Goal: Check status: Check status

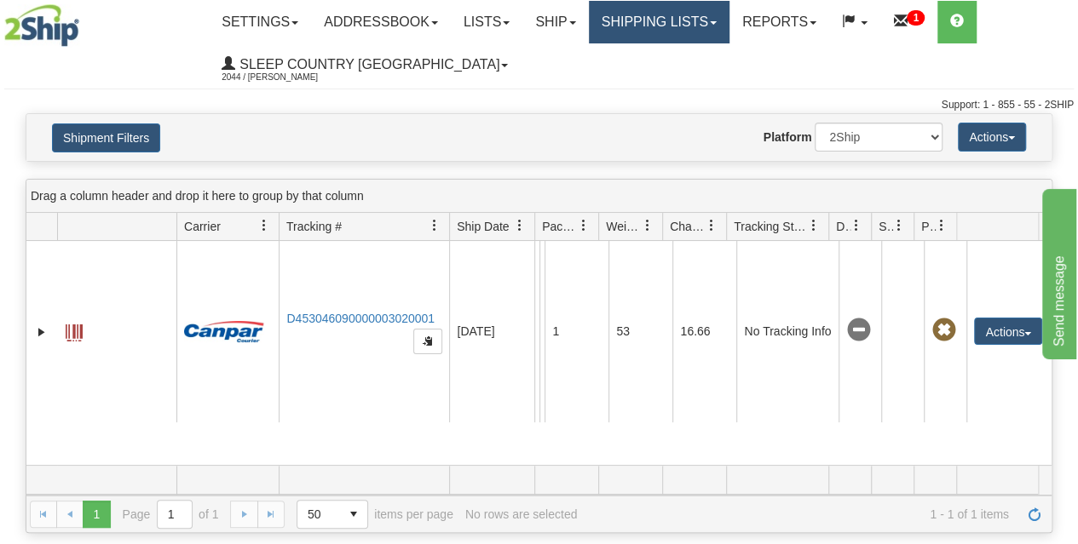
click at [695, 28] on link "Shipping lists" at bounding box center [659, 22] width 141 height 43
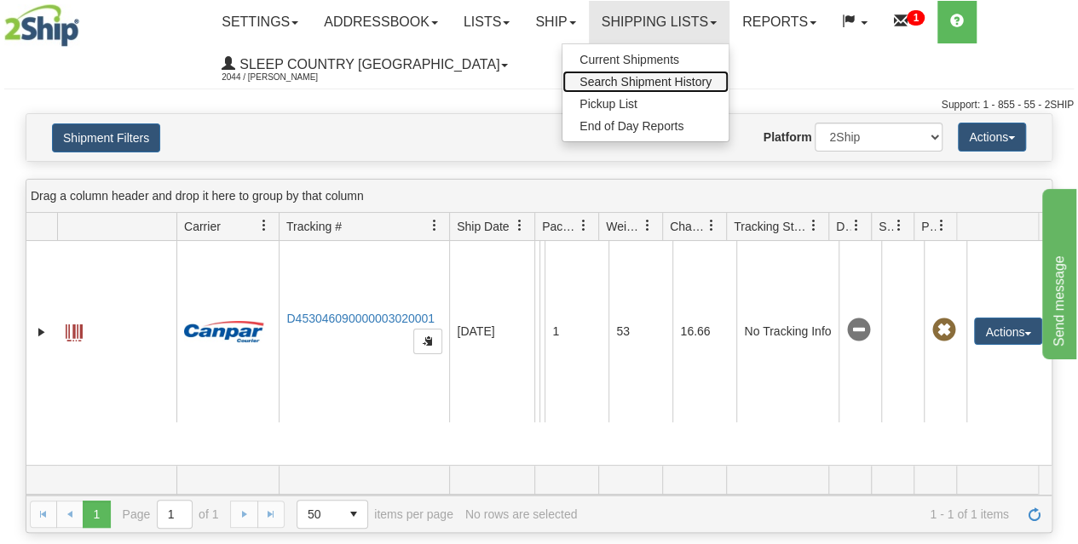
click at [633, 75] on span "Search Shipment History" at bounding box center [645, 82] width 132 height 14
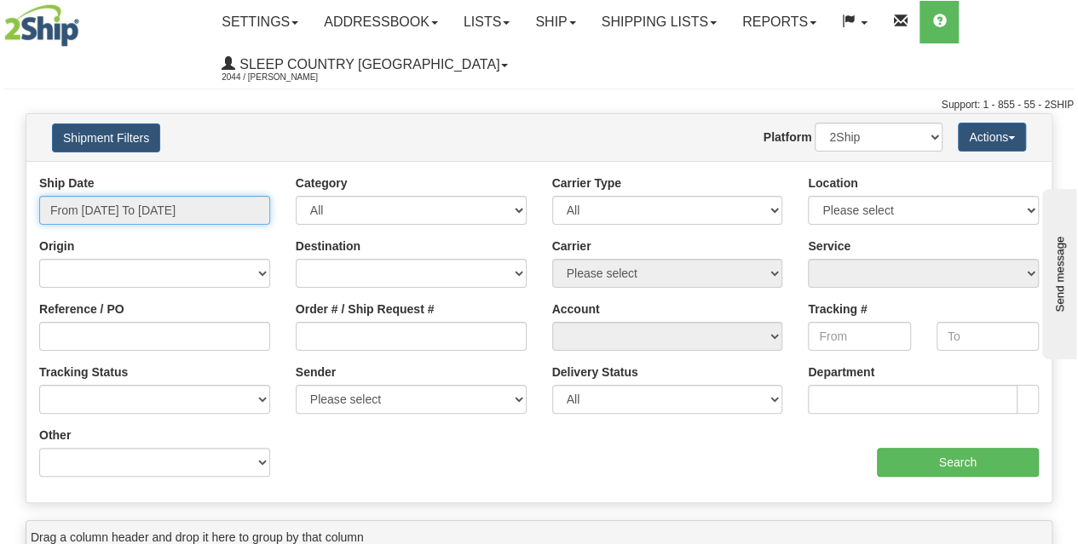
click at [138, 207] on input "From [DATE] To [DATE]" at bounding box center [154, 210] width 231 height 29
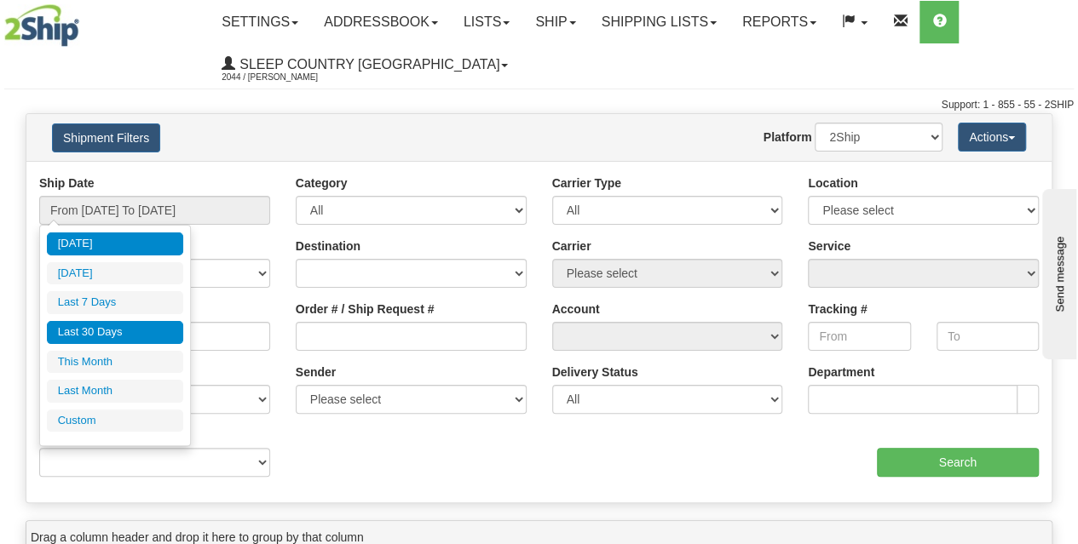
click at [118, 335] on li "Last 30 Days" at bounding box center [115, 332] width 136 height 23
type input "From [DATE] To [DATE]"
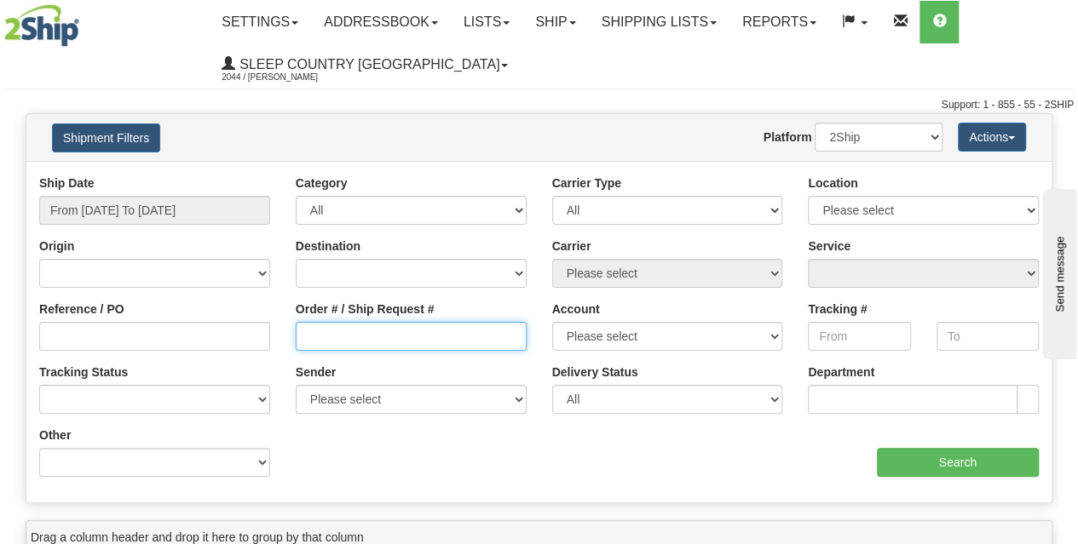
click at [361, 331] on input "Order # / Ship Request #" at bounding box center [411, 336] width 231 height 29
paste input "9000I077351"
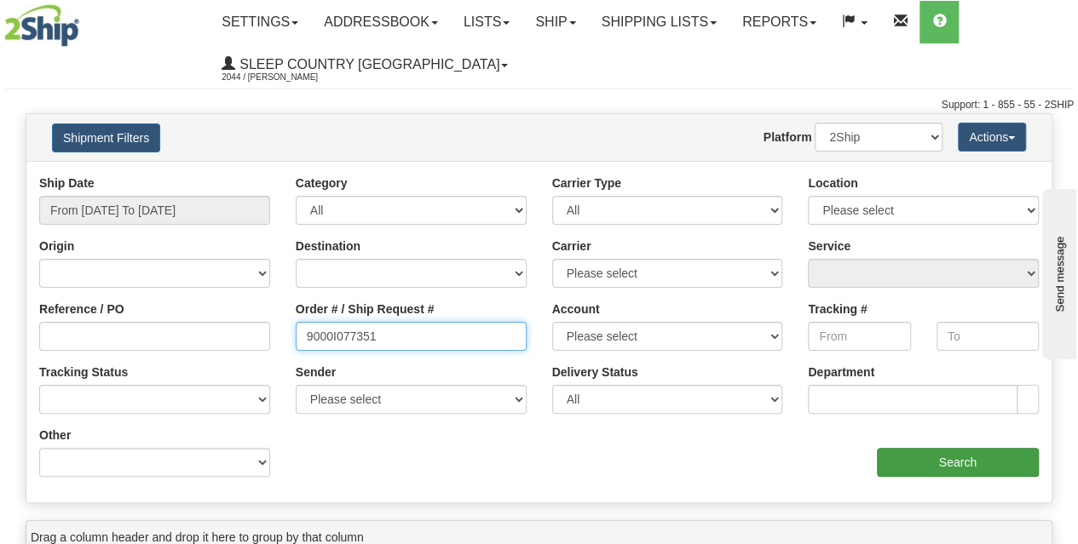
type input "9000I077351"
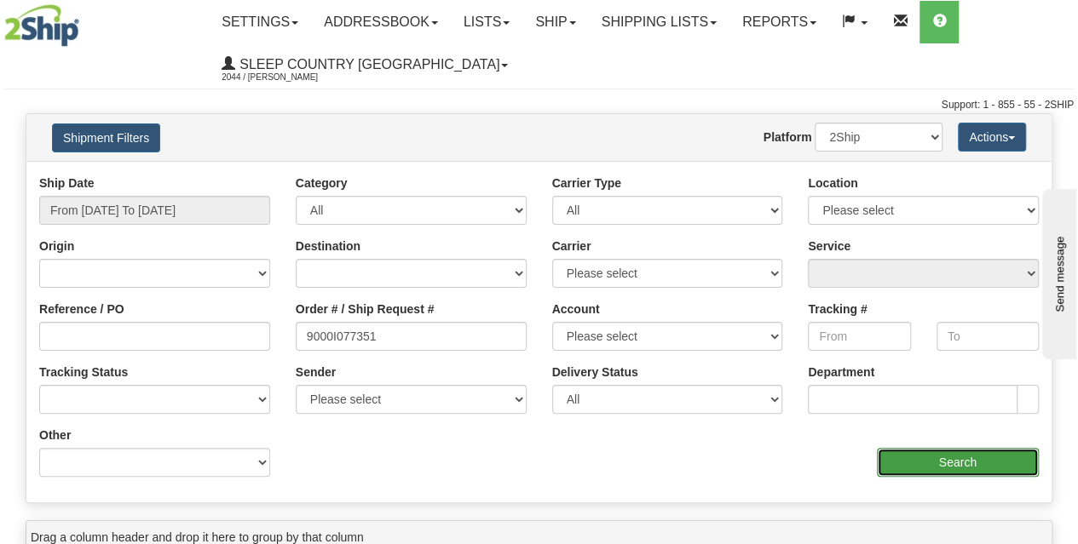
click at [954, 466] on input "Search" at bounding box center [958, 462] width 163 height 29
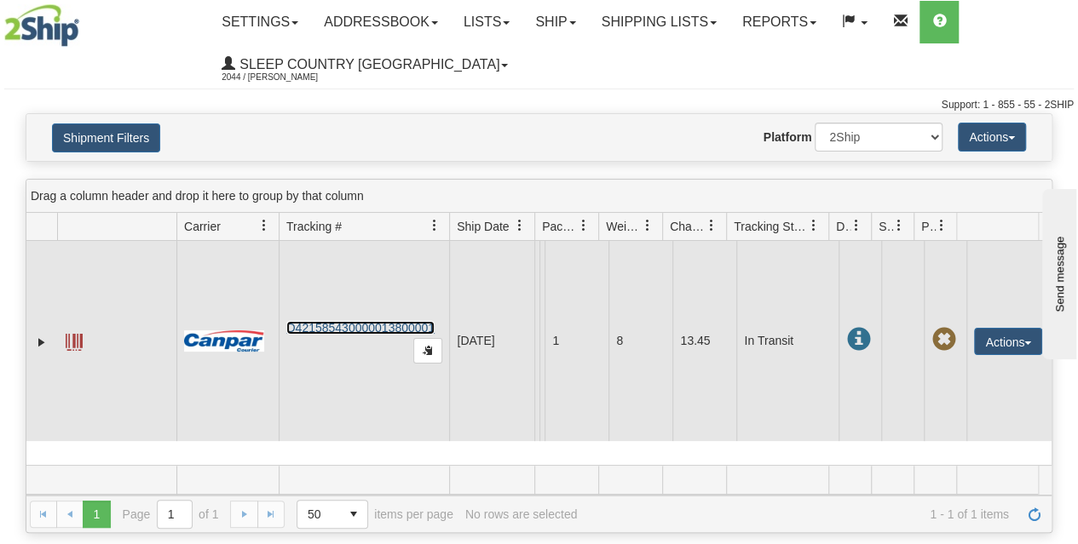
click at [371, 324] on link "D421585430000013800001" at bounding box center [360, 328] width 148 height 14
click at [375, 329] on link "D421585430000013800001" at bounding box center [360, 328] width 148 height 14
